Goal: Find specific page/section: Find specific page/section

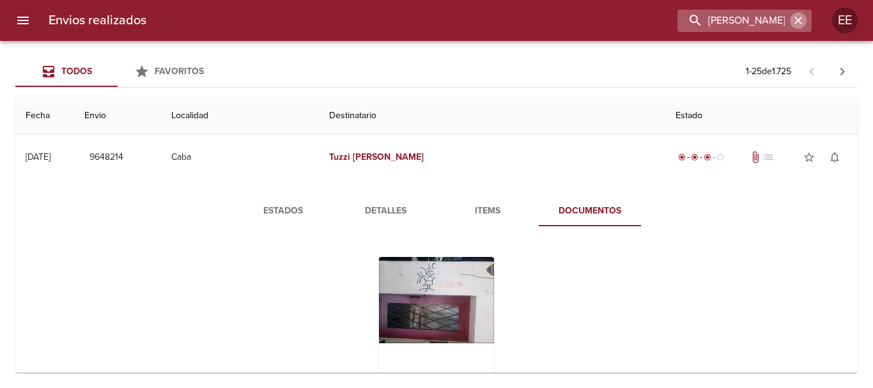
click at [802, 15] on icon "button" at bounding box center [798, 20] width 13 height 13
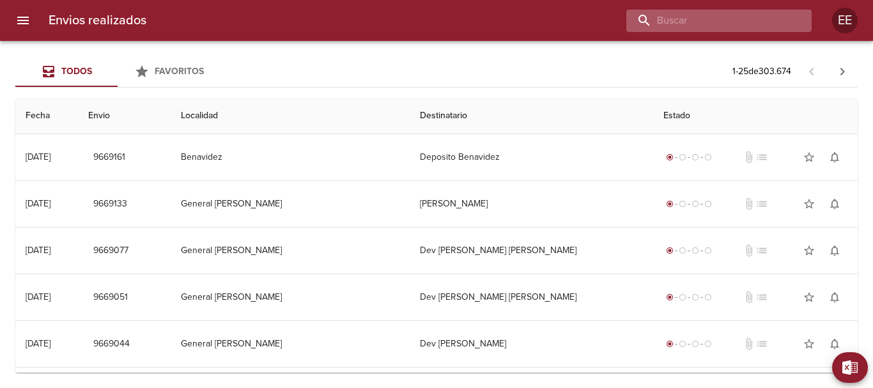
click at [768, 13] on input "buscar" at bounding box center [708, 21] width 164 height 22
paste input "[PERSON_NAME] [PERSON_NAME]"
type input "[PERSON_NAME] [PERSON_NAME]"
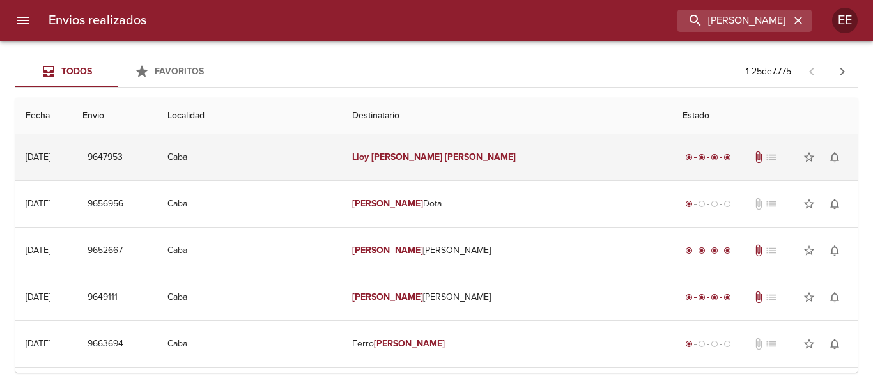
click at [342, 148] on td "Caba" at bounding box center [249, 157] width 185 height 46
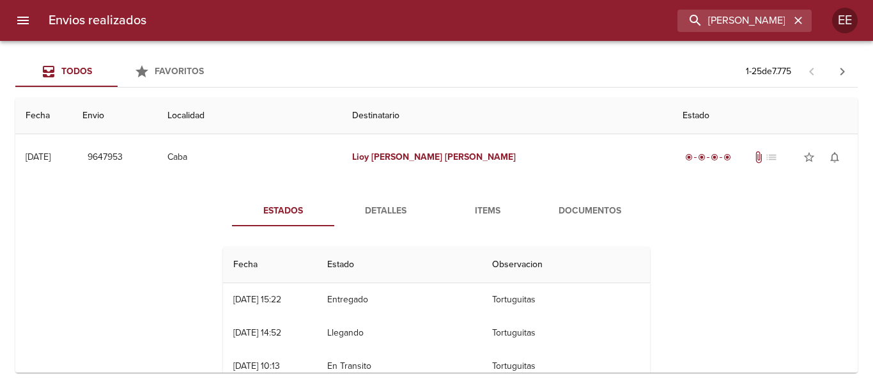
click at [600, 215] on span "Documentos" at bounding box center [589, 211] width 87 height 16
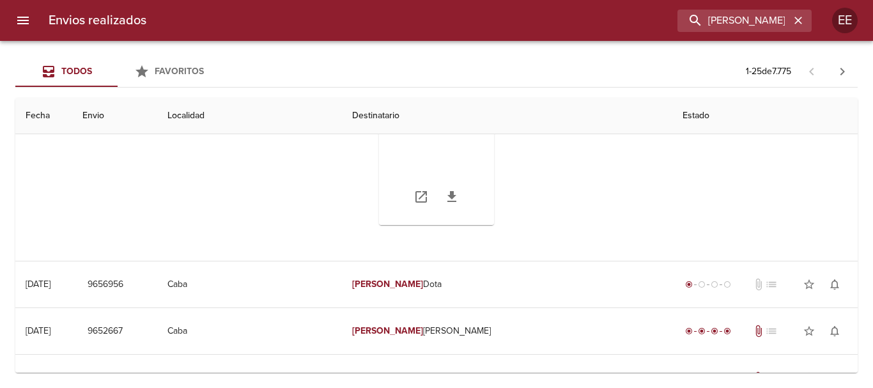
scroll to position [128, 0]
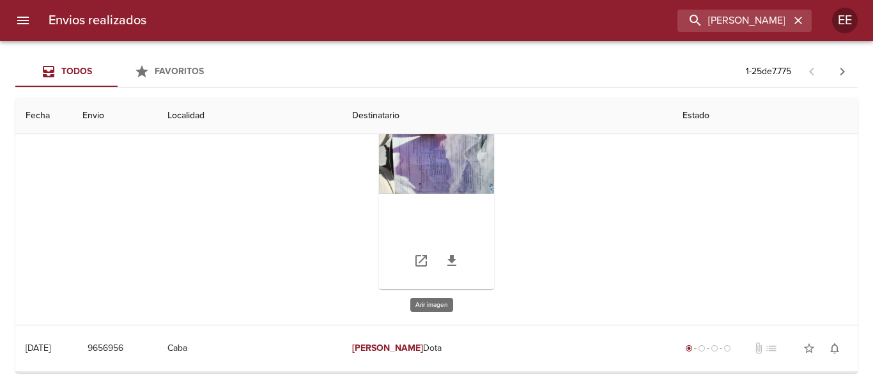
click at [453, 177] on div "Tabla de envíos del cliente" at bounding box center [436, 209] width 115 height 160
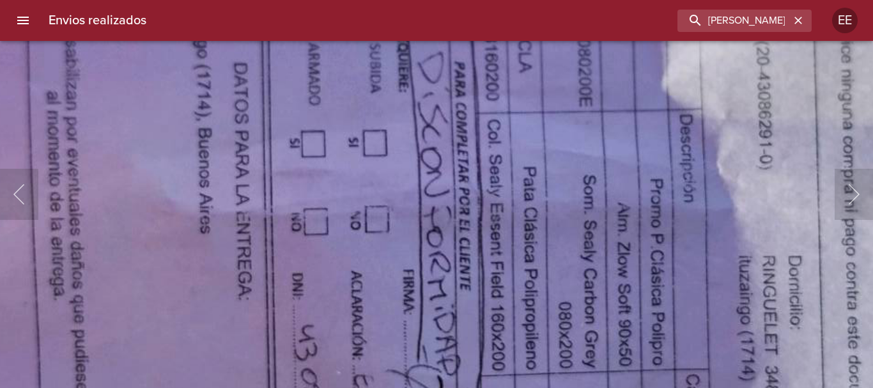
click at [582, 119] on img "Lightbox" at bounding box center [515, 152] width 1864 height 1049
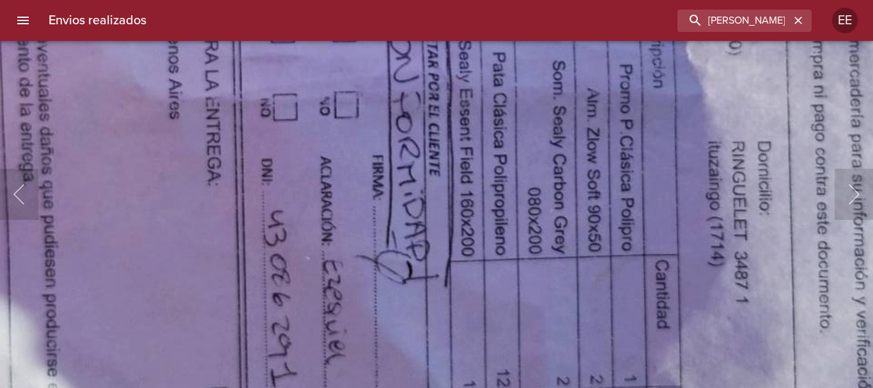
click at [610, 151] on img "Lightbox" at bounding box center [485, 38] width 1864 height 1049
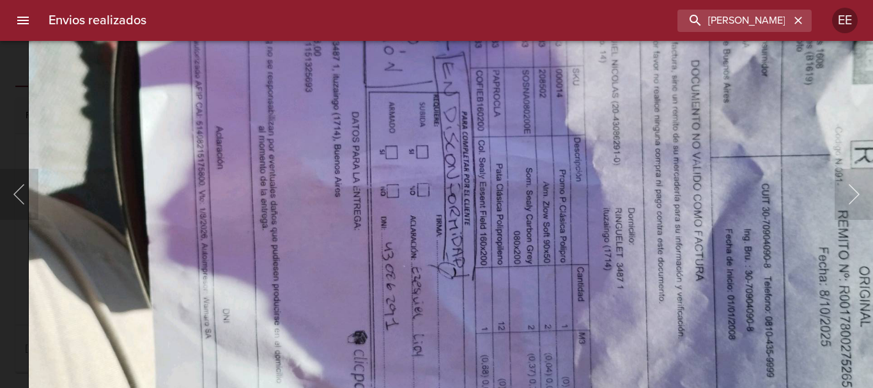
click at [555, 226] on img "Lightbox" at bounding box center [492, 156] width 928 height 523
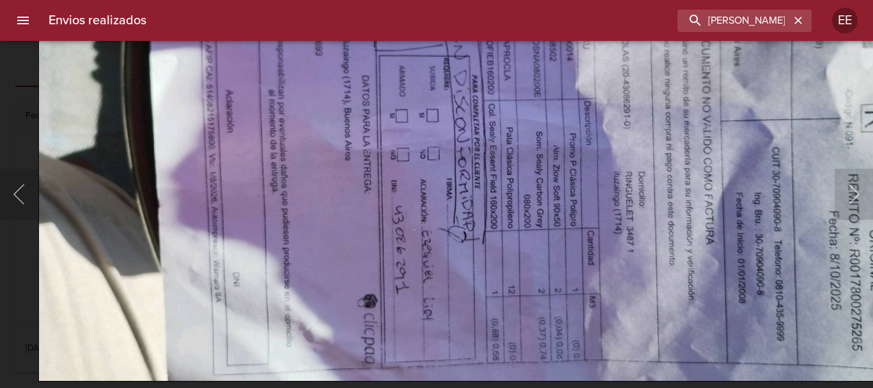
click at [580, 228] on img "Lightbox" at bounding box center [502, 120] width 928 height 523
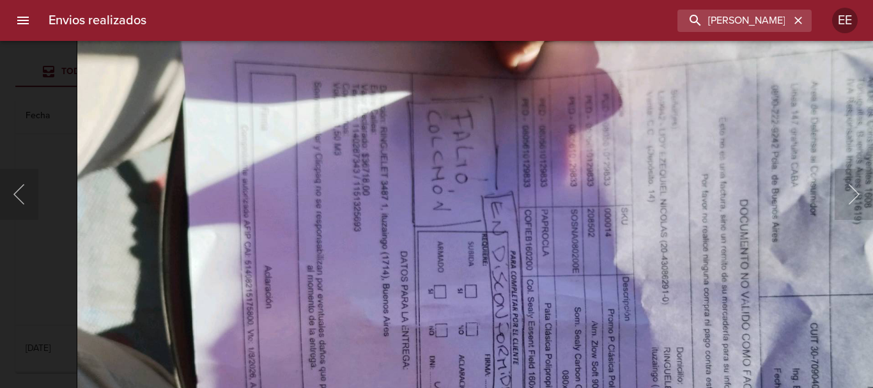
click at [555, 323] on img "Lightbox" at bounding box center [541, 296] width 928 height 523
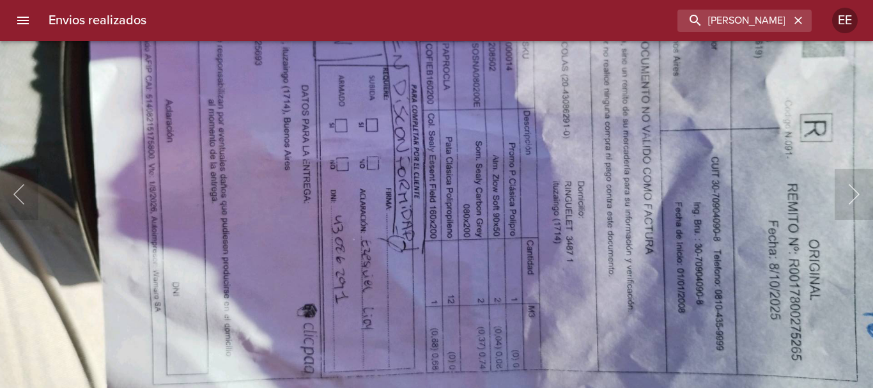
click at [554, 236] on img "Lightbox" at bounding box center [442, 129] width 928 height 523
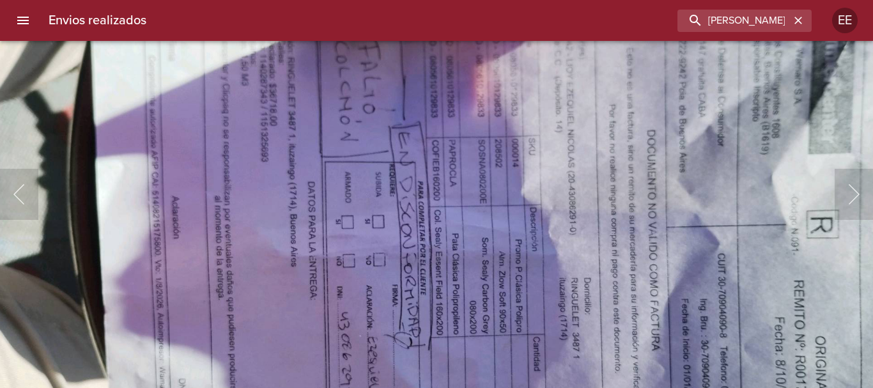
click at [544, 273] on img "Lightbox" at bounding box center [448, 226] width 928 height 523
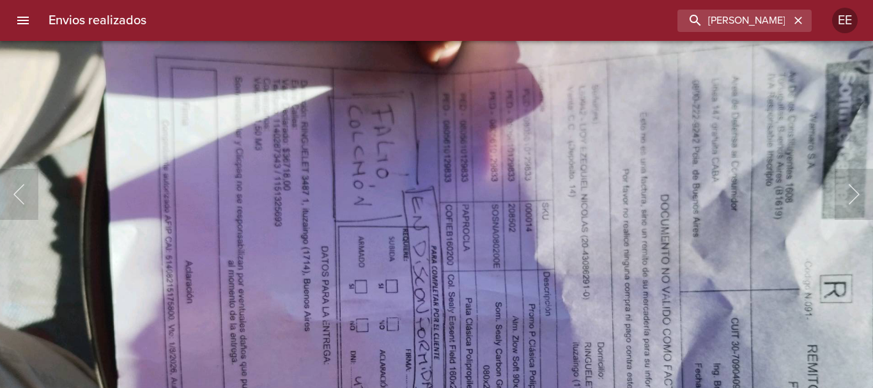
click at [509, 200] on img "Lightbox" at bounding box center [461, 290] width 928 height 523
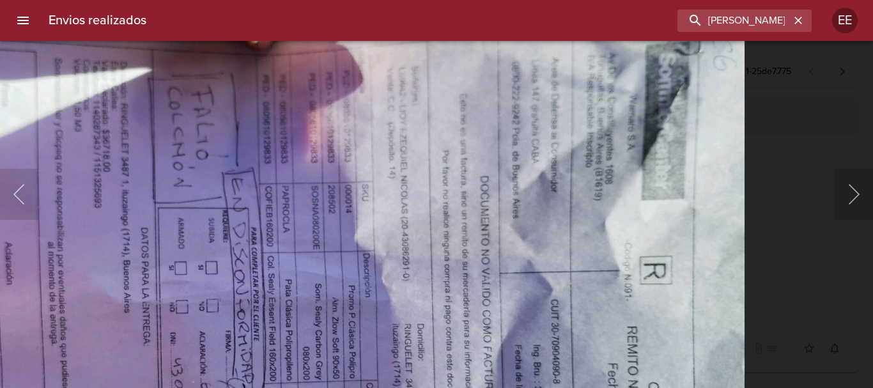
click at [474, 191] on img "Lightbox" at bounding box center [281, 272] width 928 height 523
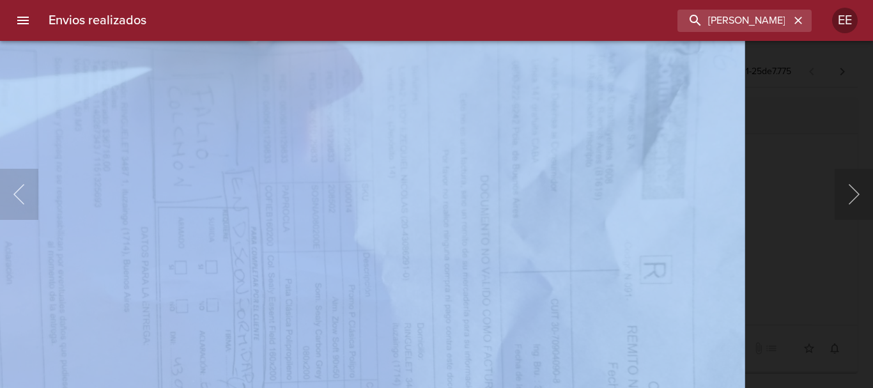
drag, startPoint x: 787, startPoint y: 174, endPoint x: 635, endPoint y: 163, distance: 153.2
click at [635, 163] on div "Lightbox" at bounding box center [436, 194] width 873 height 388
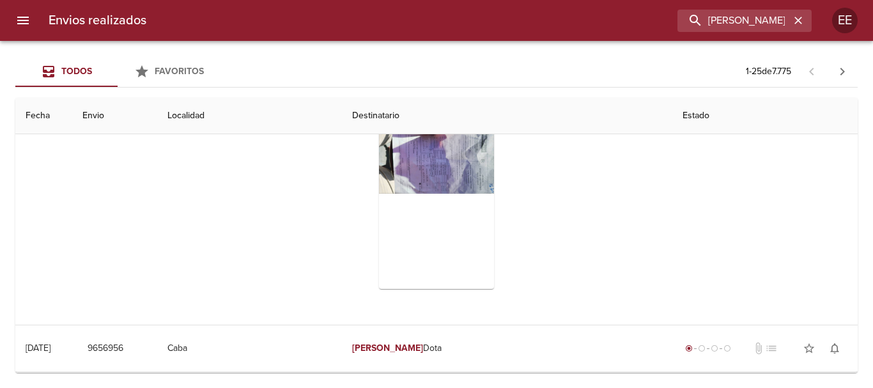
click at [646, 204] on div "Tabla de envíos del cliente" at bounding box center [436, 209] width 437 height 201
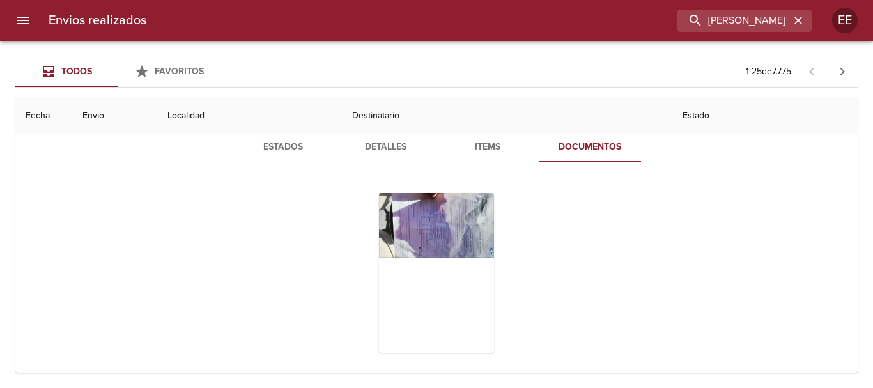
click at [399, 161] on button "Detalles" at bounding box center [385, 147] width 102 height 31
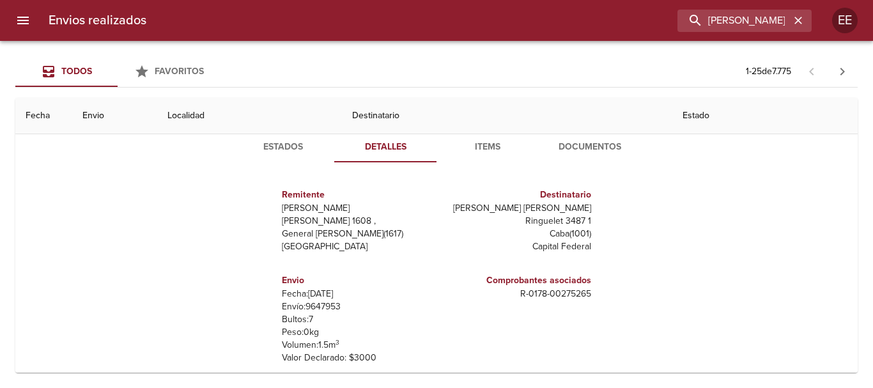
scroll to position [0, 0]
